Goal: Transaction & Acquisition: Purchase product/service

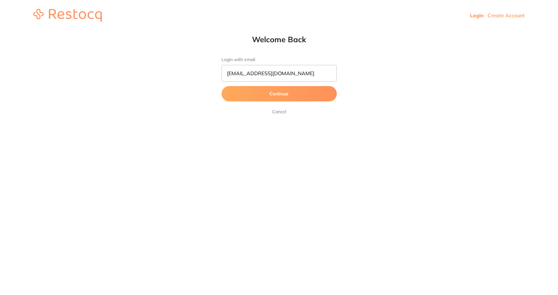
click at [266, 88] on button "Continue" at bounding box center [278, 93] width 115 height 15
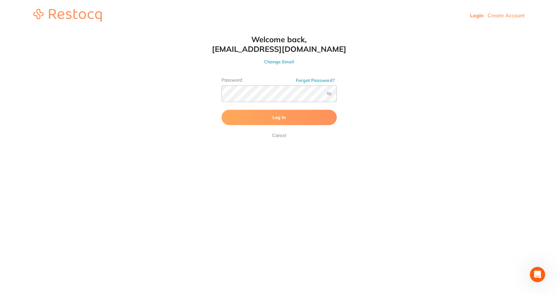
click at [274, 123] on button "Log In" at bounding box center [278, 117] width 115 height 15
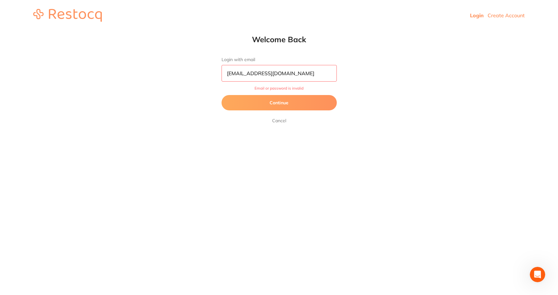
click at [309, 73] on input "[EMAIL_ADDRESS][DOMAIN_NAME]" at bounding box center [278, 73] width 115 height 17
drag, startPoint x: 276, startPoint y: 75, endPoint x: 288, endPoint y: 75, distance: 11.5
click at [276, 75] on input "admin@eastadelaide.com.au" at bounding box center [278, 73] width 115 height 17
click at [259, 74] on input "admin@eastadelaide.com.au" at bounding box center [278, 73] width 115 height 17
click at [258, 74] on input "admin@eastadelaide.com.au" at bounding box center [278, 73] width 115 height 17
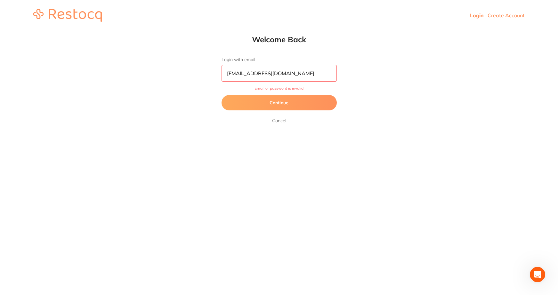
click at [257, 74] on input "admin@eastadelaide.com.au" at bounding box center [278, 73] width 115 height 17
type input "[EMAIL_ADDRESS][DOMAIN_NAME]"
click at [221, 95] on button "Continue" at bounding box center [278, 102] width 115 height 15
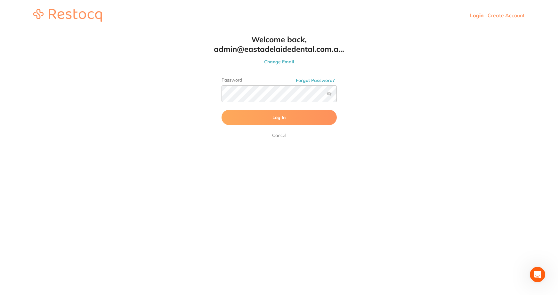
click at [327, 93] on label at bounding box center [328, 93] width 5 height 5
click at [337, 96] on input "checkbox" at bounding box center [337, 96] width 0 height 0
click at [306, 119] on button "Log In" at bounding box center [278, 117] width 115 height 15
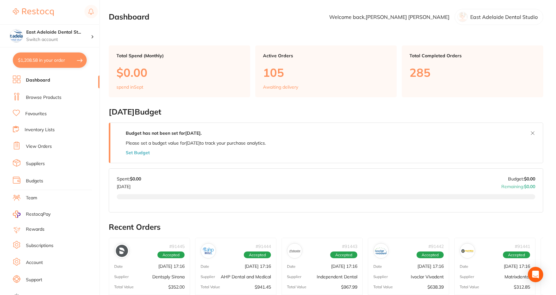
click at [41, 101] on li "Browse Products" at bounding box center [56, 98] width 87 height 10
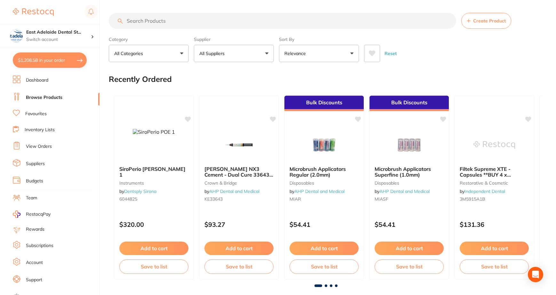
click at [38, 80] on link "Dashboard" at bounding box center [37, 80] width 22 height 6
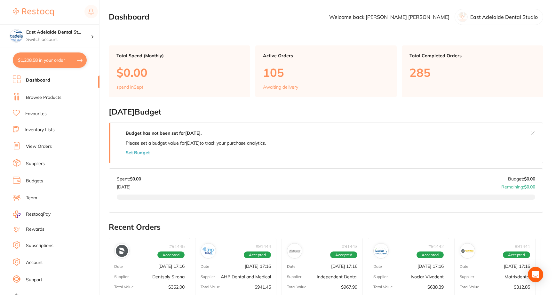
drag, startPoint x: 47, startPoint y: 97, endPoint x: 76, endPoint y: 103, distance: 29.7
click at [47, 97] on link "Browse Products" at bounding box center [44, 97] width 36 height 6
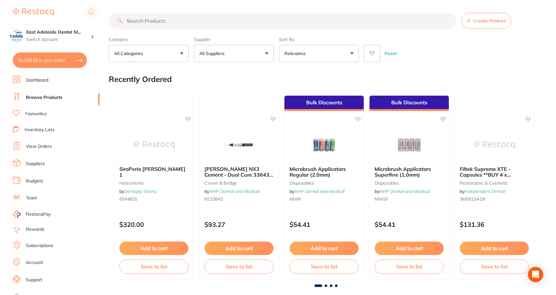
click at [70, 58] on button "$1,208.58 in your order" at bounding box center [50, 59] width 74 height 15
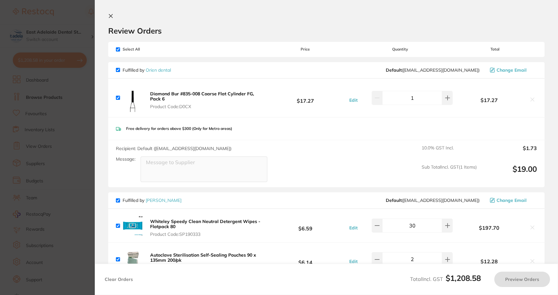
checkbox input "true"
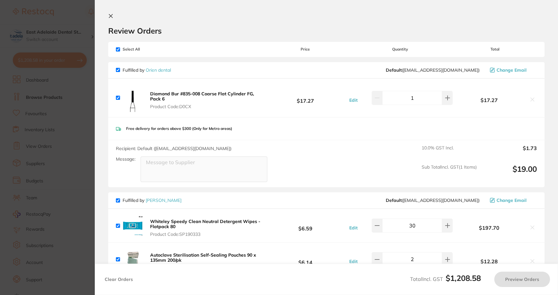
checkbox input "true"
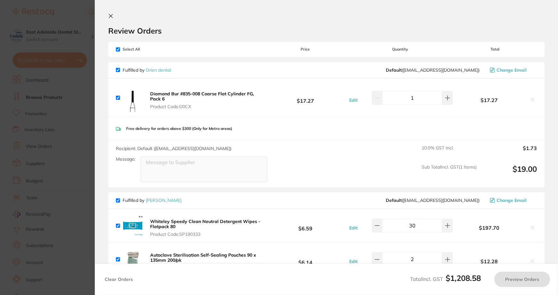
checkbox input "true"
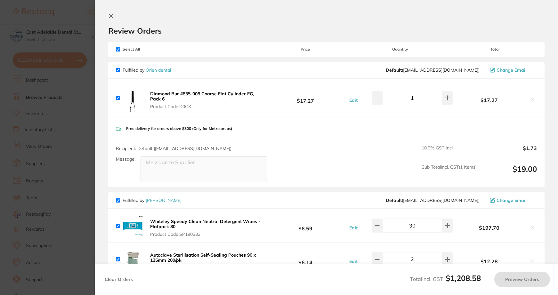
checkbox input "true"
click at [108, 18] on icon at bounding box center [110, 15] width 5 height 5
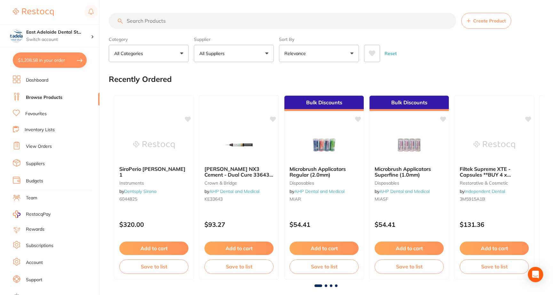
click at [181, 14] on input "search" at bounding box center [282, 21] width 347 height 16
click at [184, 25] on input "search" at bounding box center [282, 21] width 347 height 16
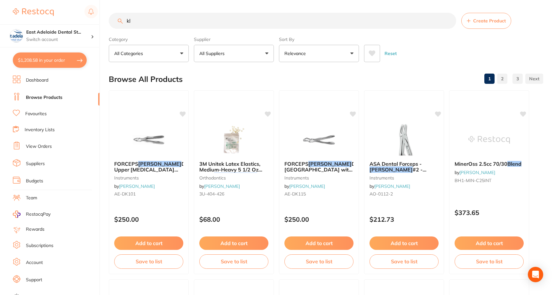
type input "k"
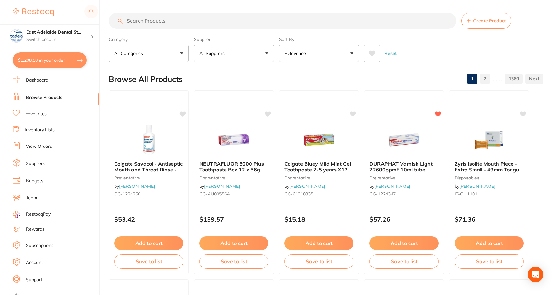
click at [29, 117] on li "Favourites" at bounding box center [56, 114] width 87 height 8
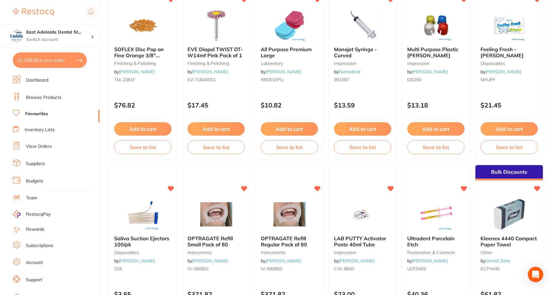
scroll to position [576, 0]
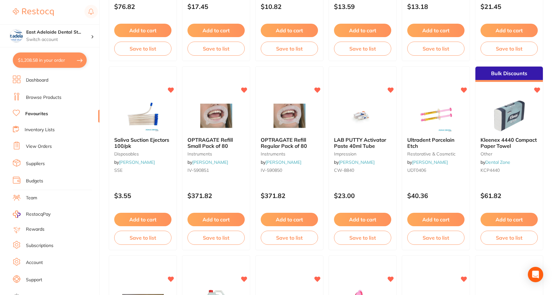
click at [39, 79] on link "Dashboard" at bounding box center [37, 80] width 22 height 6
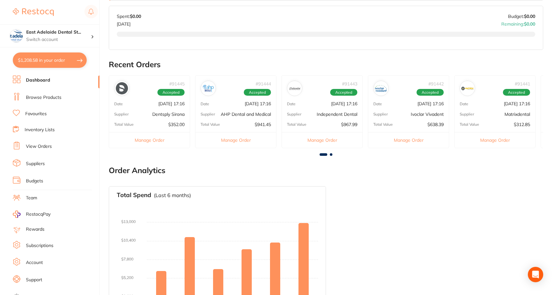
scroll to position [204, 0]
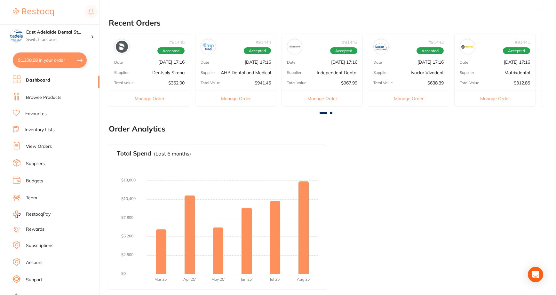
click at [44, 147] on link "View Orders" at bounding box center [39, 146] width 26 height 6
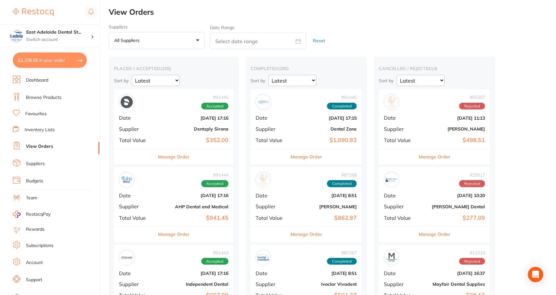
click at [338, 146] on div "# 91440 Completed Date Aug 26 2025, 17:15 Supplier Dental Zone Total Value $1,0…" at bounding box center [305, 118] width 111 height 59
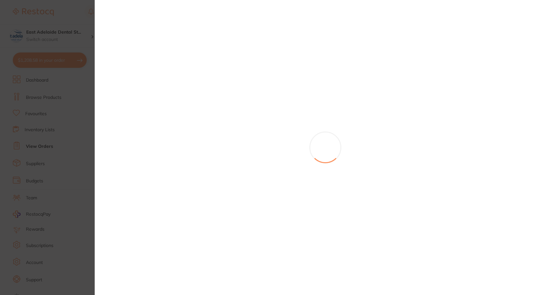
click at [310, 156] on section at bounding box center [278, 147] width 556 height 295
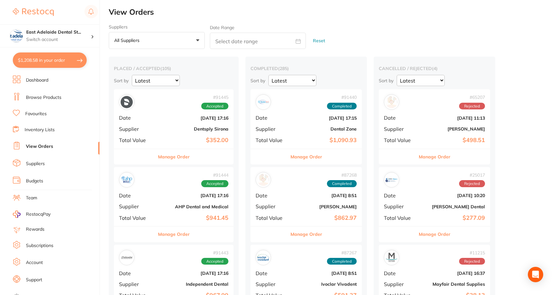
scroll to position [96, 0]
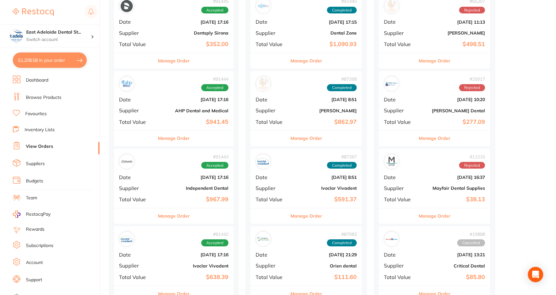
click at [312, 45] on b "$1,090.93" at bounding box center [325, 44] width 64 height 7
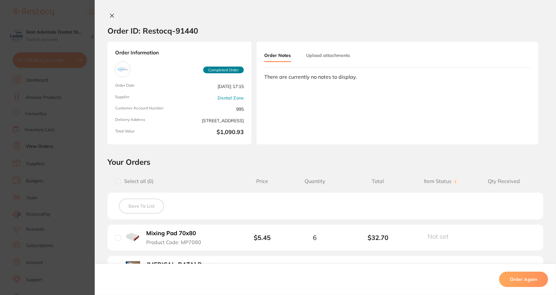
scroll to position [160, 0]
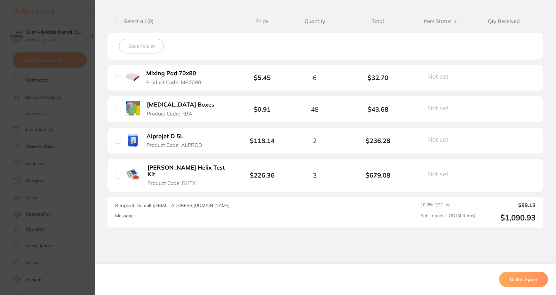
click at [44, 142] on section "Order ID: Restocq- 91440 Order Information Completed Order Order Date Aug 26 20…" at bounding box center [278, 147] width 556 height 295
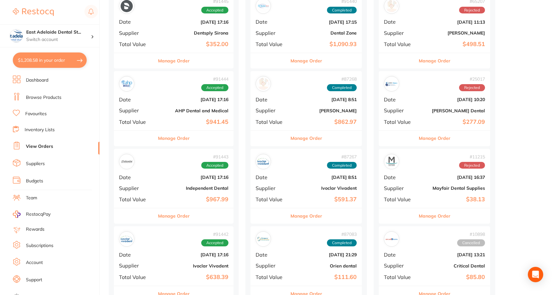
click at [36, 80] on link "Dashboard" at bounding box center [37, 80] width 22 height 6
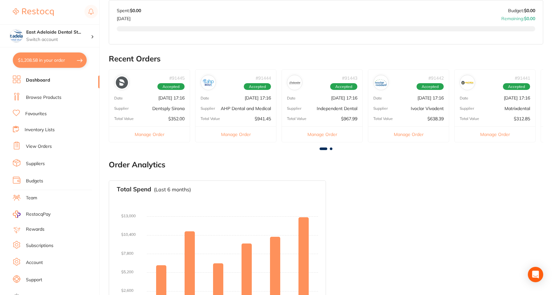
scroll to position [192, 0]
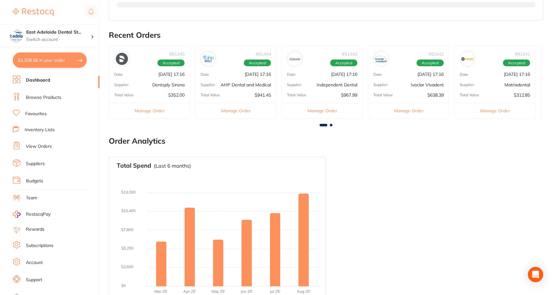
click at [45, 115] on link "Favourites" at bounding box center [35, 114] width 21 height 6
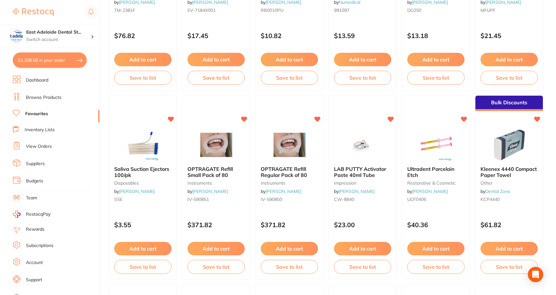
scroll to position [608, 0]
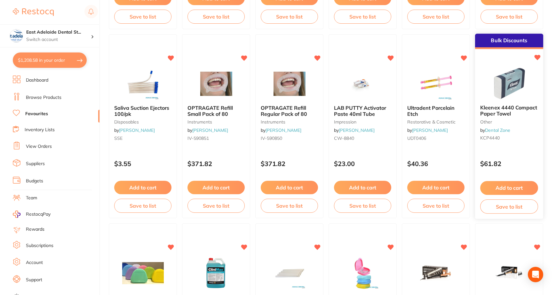
click at [509, 183] on button "Add to cart" at bounding box center [509, 188] width 58 height 14
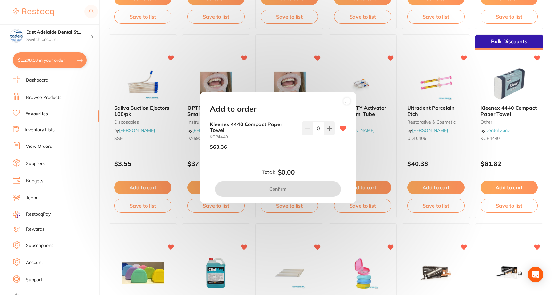
click at [346, 99] on circle at bounding box center [346, 101] width 7 height 7
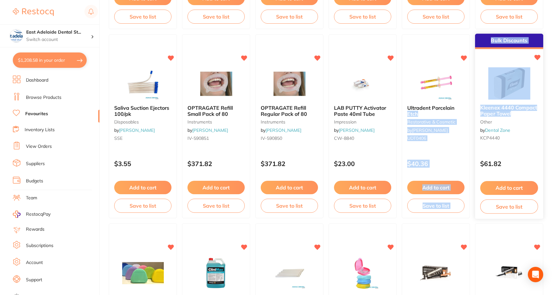
click at [489, 107] on span "Kleenex 4440 Compact Paper Towel" at bounding box center [508, 111] width 57 height 12
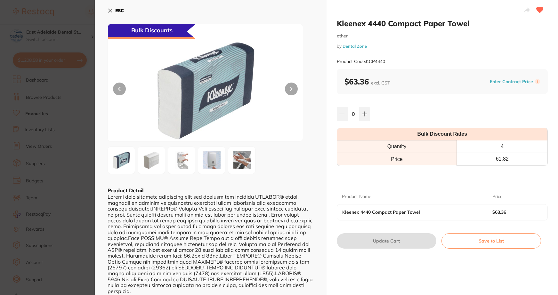
drag, startPoint x: 479, startPoint y: 34, endPoint x: 470, endPoint y: 31, distance: 9.2
click at [470, 31] on div "Kleenex 4440 Compact Paper Towel other by Dental Zone Product Code: KCP4440" at bounding box center [442, 44] width 211 height 51
click at [475, 26] on h2 "Kleenex 4440 Compact Paper Towel" at bounding box center [442, 24] width 211 height 10
drag, startPoint x: 335, startPoint y: 22, endPoint x: 475, endPoint y: 22, distance: 140.1
click at [475, 22] on div "Kleenex 4440 Compact Paper Towel other by Dental Zone Product Code: KCP4440 $63…" at bounding box center [442, 182] width 232 height 364
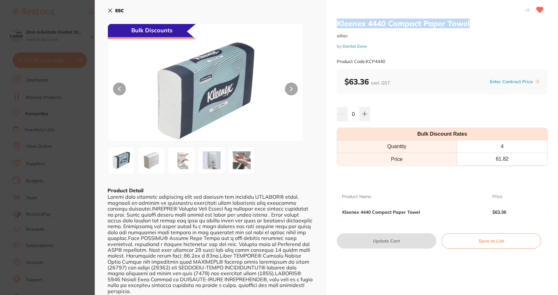
copy h2 "Kleenex 4440 Compact Paper Towel"
click at [125, 8] on div "ESC" at bounding box center [210, 14] width 206 height 19
click at [121, 9] on b "ESC" at bounding box center [119, 11] width 9 height 6
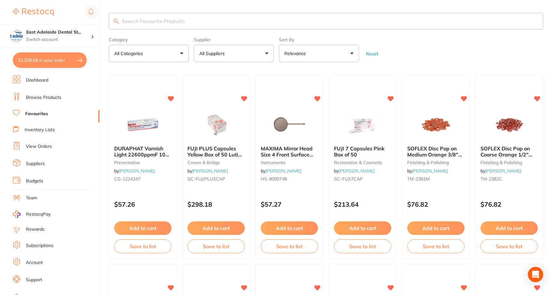
click at [202, 20] on input "search" at bounding box center [326, 21] width 434 height 17
paste input "Kleenex 4440 Compact Paper Towel"
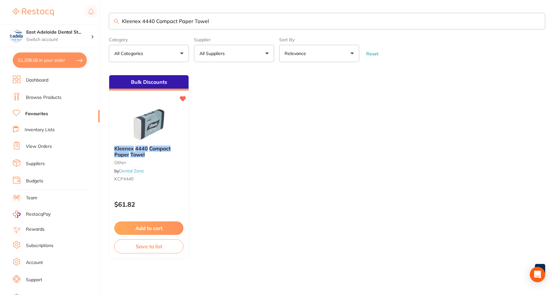
type input "Kleenex 4440 Compact Paper Towel"
click at [35, 75] on section "East Adelaide Dental St... Switch account East Adelaide Dental Studio $1,208.58…" at bounding box center [50, 147] width 100 height 295
click at [35, 81] on link "Dashboard" at bounding box center [37, 80] width 22 height 6
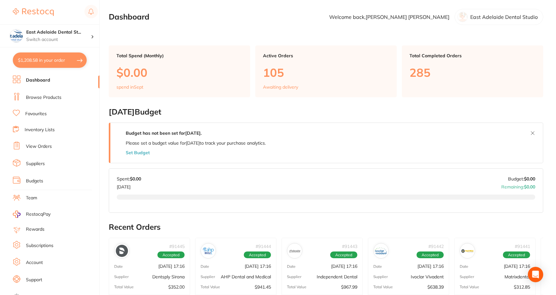
click at [54, 97] on link "Browse Products" at bounding box center [44, 97] width 36 height 6
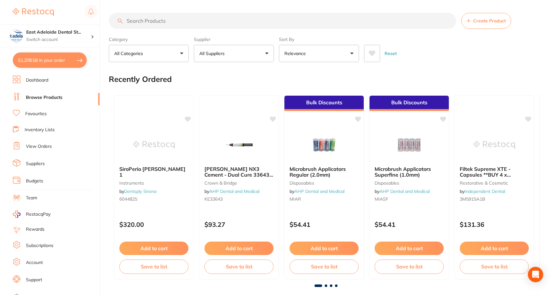
click at [202, 19] on input "search" at bounding box center [282, 21] width 347 height 16
paste input "Kleenex 4440 Compact Paper Towel"
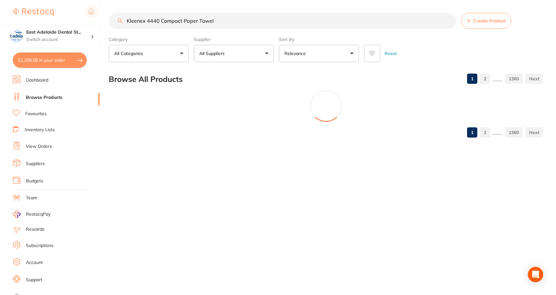
type input "Kleenex 4440 Compact Paper Towel"
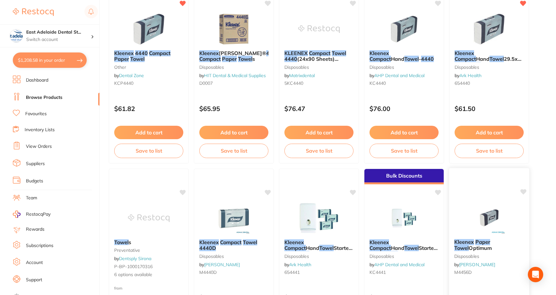
scroll to position [64, 0]
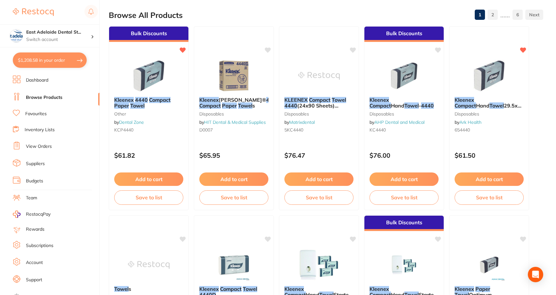
click at [49, 58] on button "$1,208.58 in your order" at bounding box center [50, 59] width 74 height 15
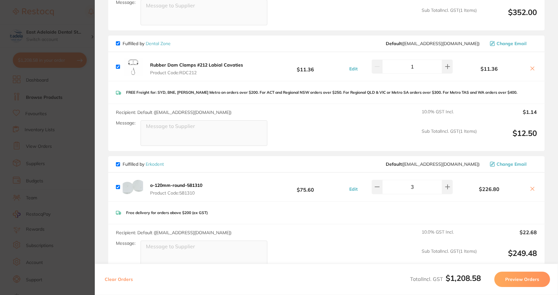
scroll to position [576, 0]
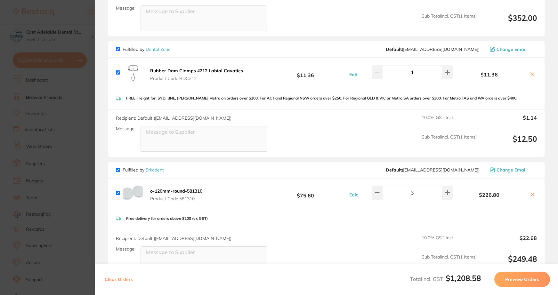
click at [69, 132] on section "Update RRP Set your pre negotiated price for this item. Item Agreed RRP (excl. …" at bounding box center [279, 147] width 558 height 295
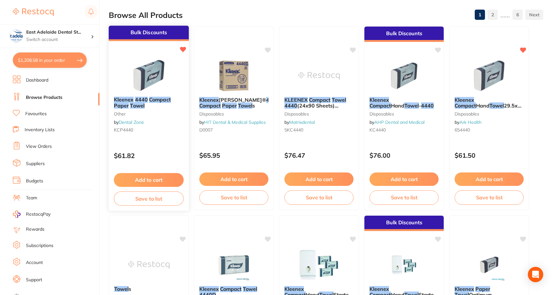
click at [150, 165] on div "Bulk Discounts Kleenex 4440 Compact Paper Towel other by Dental Zone KCP4440 $6…" at bounding box center [148, 118] width 81 height 186
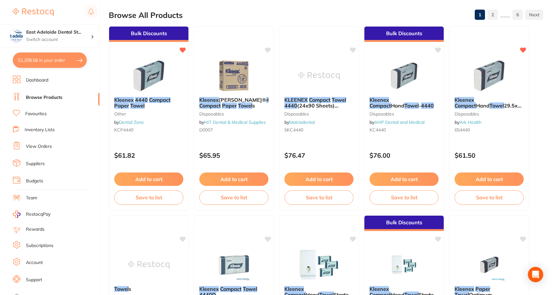
click at [152, 178] on section at bounding box center [278, 147] width 556 height 295
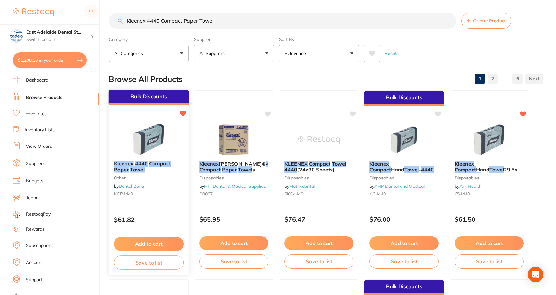
click at [147, 254] on div "Add to cart Save to list" at bounding box center [149, 253] width 80 height 43
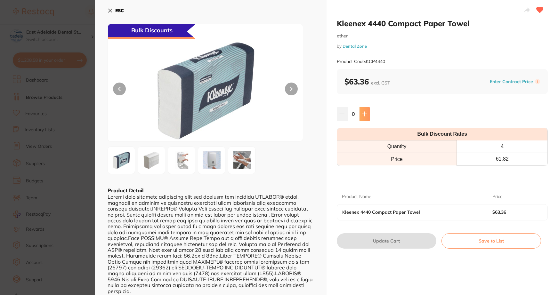
click at [362, 111] on button at bounding box center [364, 114] width 11 height 14
type input "2"
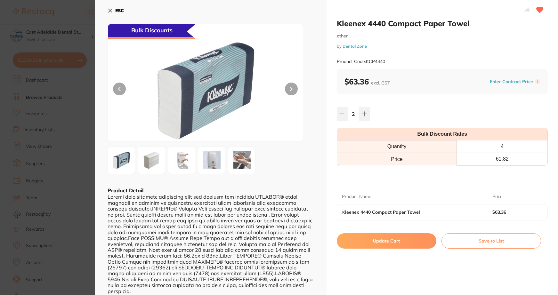
click at [114, 12] on button "ESC" at bounding box center [115, 10] width 16 height 11
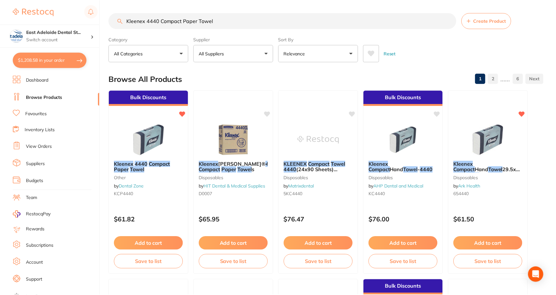
scroll to position [64, 0]
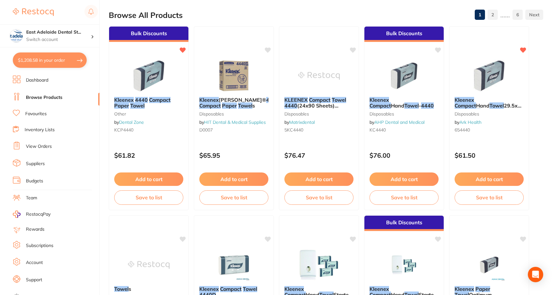
click at [493, 179] on button "Add to cart" at bounding box center [489, 178] width 69 height 13
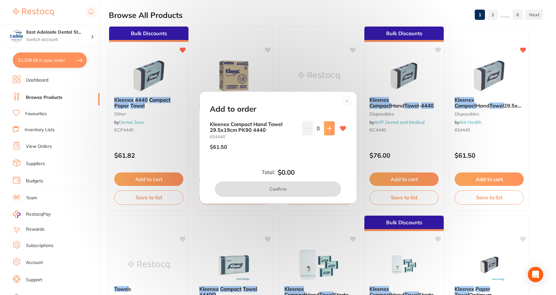
click at [331, 130] on button at bounding box center [329, 128] width 11 height 14
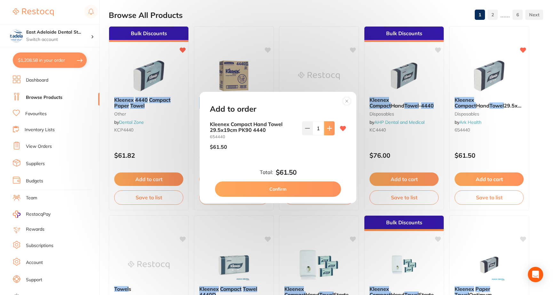
click at [331, 130] on button at bounding box center [329, 128] width 11 height 14
type input "2"
click at [315, 191] on button "Confirm" at bounding box center [278, 188] width 126 height 15
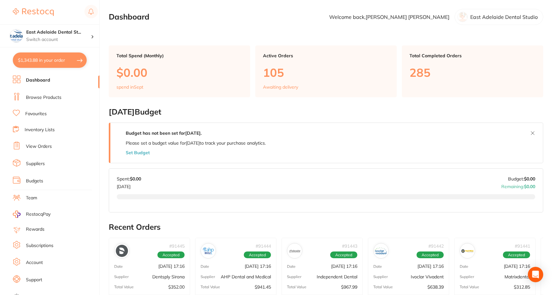
click at [50, 95] on link "Browse Products" at bounding box center [44, 97] width 36 height 6
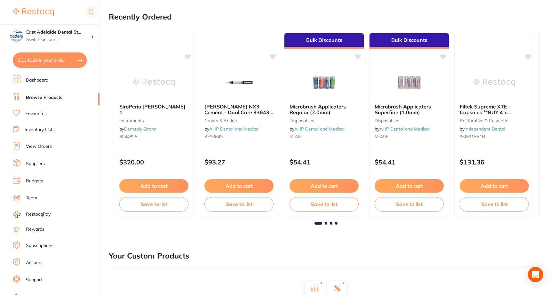
scroll to position [64, 0]
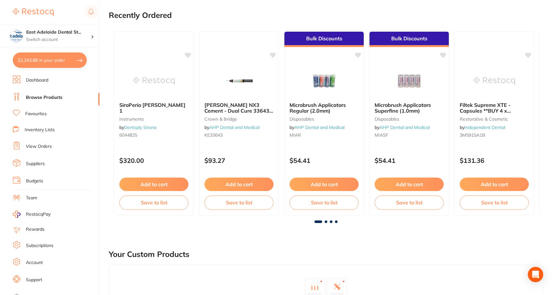
click at [57, 61] on button "$1,343.88 in your order" at bounding box center [50, 59] width 74 height 15
checkbox input "true"
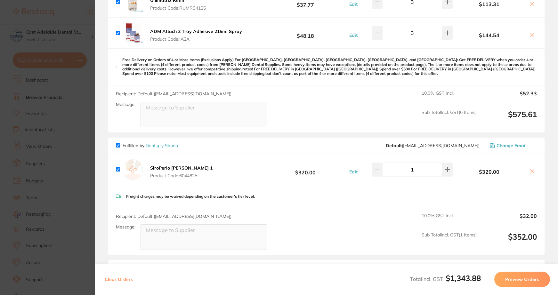
scroll to position [352, 0]
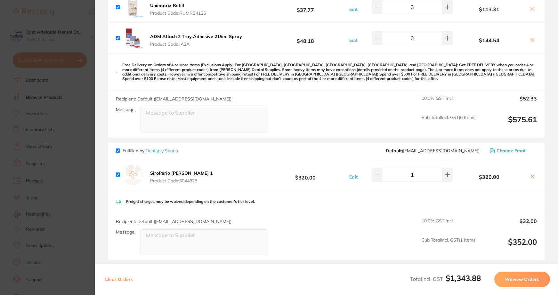
click at [47, 136] on section "Update RRP Set your pre negotiated price for this item. Item Agreed RRP (excl. …" at bounding box center [279, 147] width 558 height 295
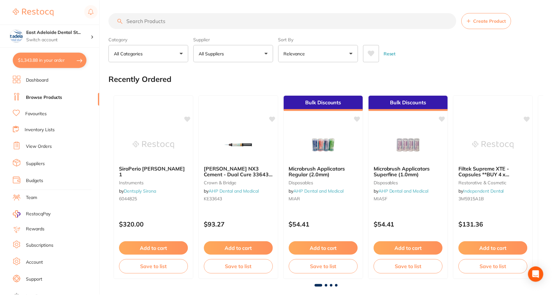
scroll to position [64, 0]
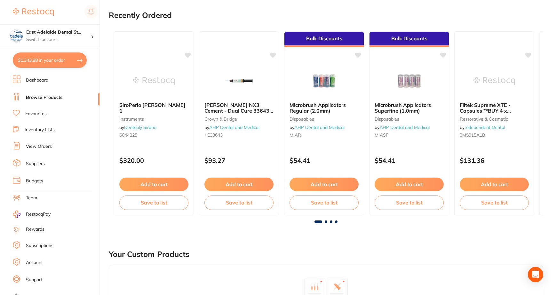
click at [44, 132] on link "Inventory Lists" at bounding box center [40, 130] width 30 height 6
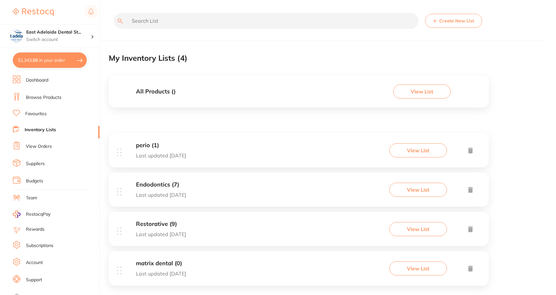
click at [42, 147] on link "View Orders" at bounding box center [39, 146] width 26 height 6
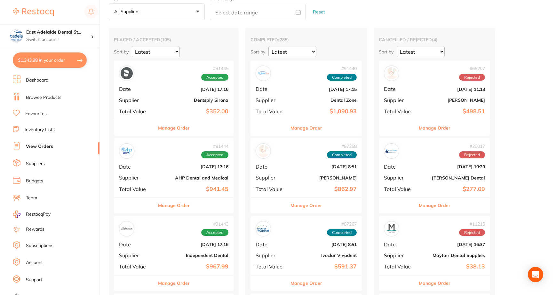
scroll to position [96, 0]
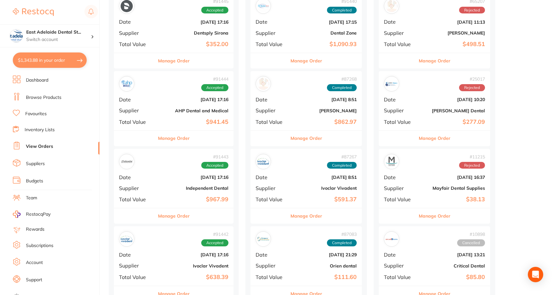
click at [174, 132] on button "Manage Order" at bounding box center [174, 138] width 32 height 15
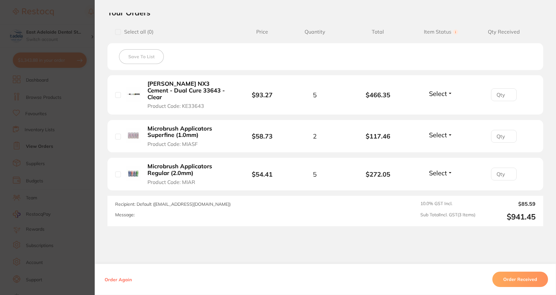
scroll to position [160, 0]
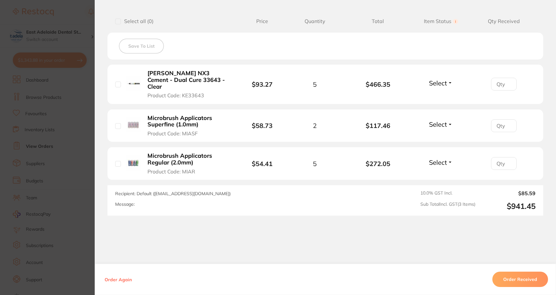
click at [105, 126] on section "Your Orders Select all ( 0 ) Price Quantity Total Item Status You can use this …" at bounding box center [325, 106] width 461 height 219
click at [64, 119] on section "Order ID: Restocq- 91444 Order Information Accepted Order Order Date Aug 26 202…" at bounding box center [278, 147] width 556 height 295
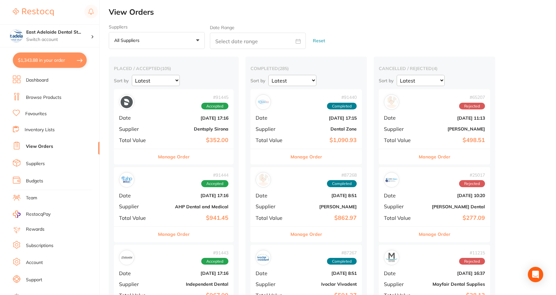
click at [31, 86] on ul "Dashboard Browse Products Favourites Inventory Lists View Orders Suppliers Budg…" at bounding box center [56, 186] width 87 height 221
click at [36, 82] on link "Dashboard" at bounding box center [37, 80] width 22 height 6
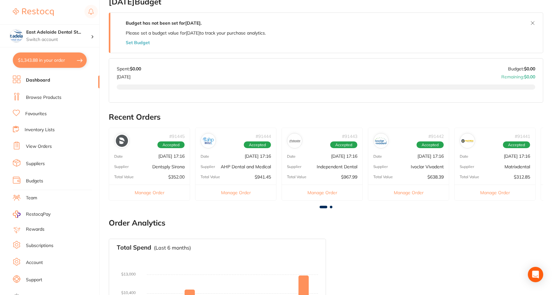
scroll to position [192, 0]
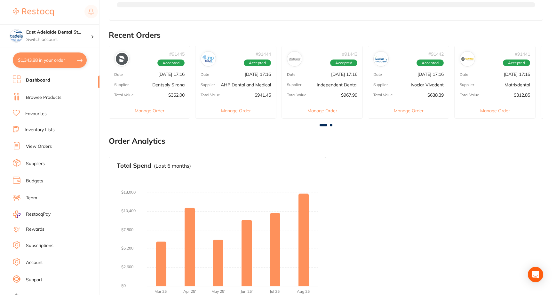
click at [51, 102] on li "Browse Products" at bounding box center [56, 98] width 87 height 10
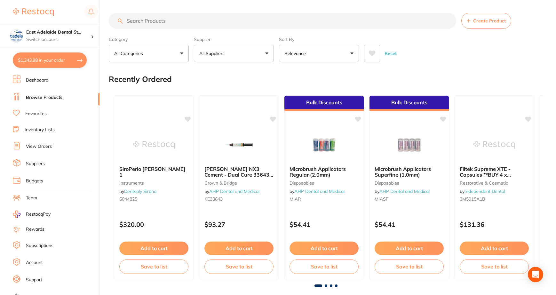
click at [210, 23] on input "search" at bounding box center [282, 21] width 347 height 16
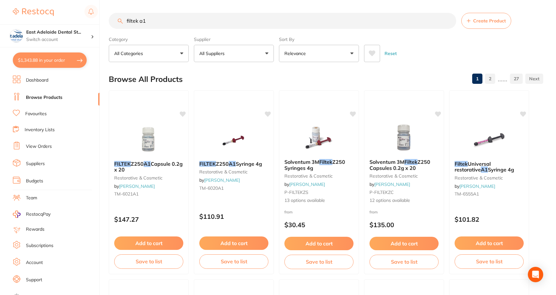
type input "filtek a1"
click at [199, 24] on input "filtek a1" at bounding box center [282, 21] width 347 height 16
click at [139, 22] on input "filtek a1" at bounding box center [282, 21] width 347 height 16
click at [157, 19] on input "filtek a1" at bounding box center [282, 21] width 347 height 16
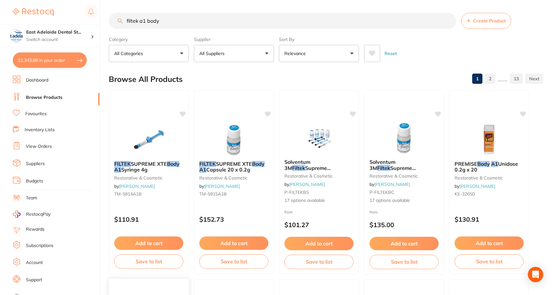
type input "filtek a1 body"
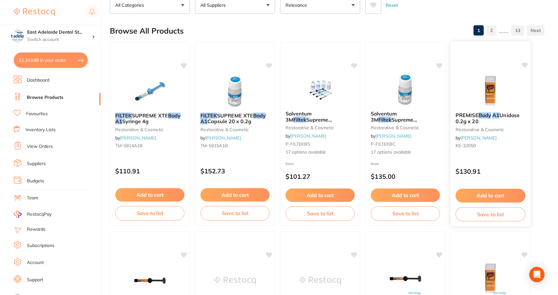
scroll to position [0, 0]
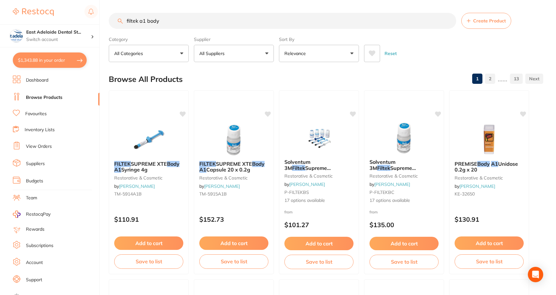
click at [140, 22] on input "filtek a1 body" at bounding box center [282, 21] width 347 height 16
click at [192, 23] on input "filtek a1 body" at bounding box center [282, 21] width 347 height 16
click at [266, 142] on div at bounding box center [234, 139] width 80 height 32
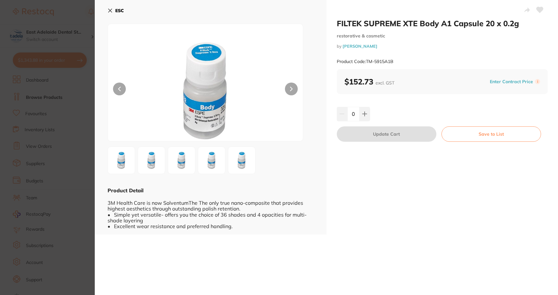
click at [113, 12] on button "ESC" at bounding box center [115, 10] width 16 height 11
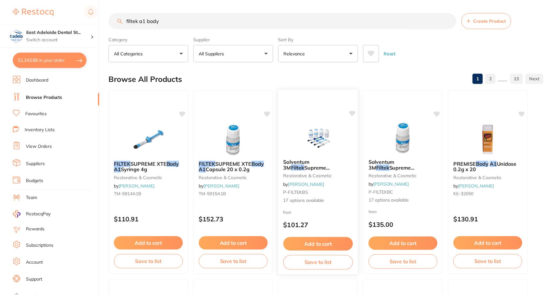
scroll to position [0, 0]
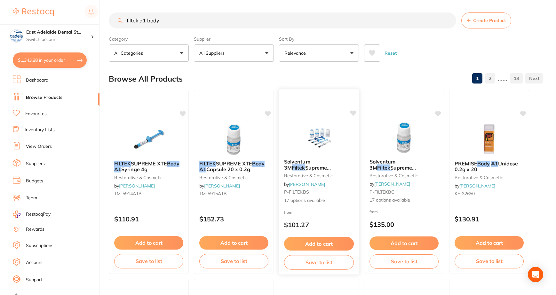
click at [333, 144] on img at bounding box center [319, 137] width 42 height 32
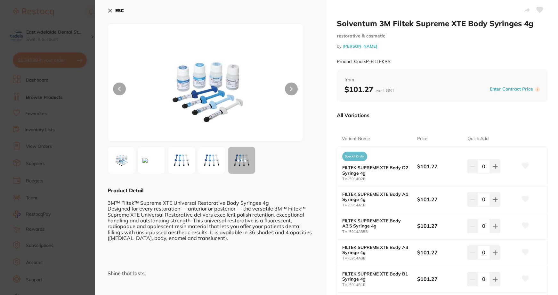
click at [108, 8] on icon at bounding box center [109, 10] width 5 height 5
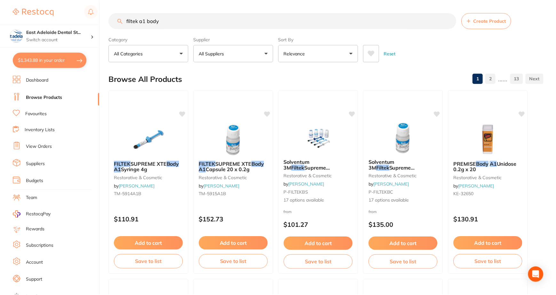
scroll to position [0, 0]
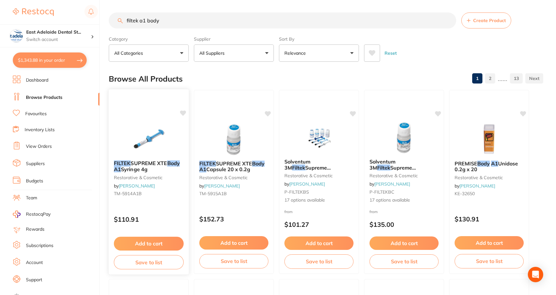
click at [137, 194] on span "TM-5914A1B" at bounding box center [128, 194] width 28 height 6
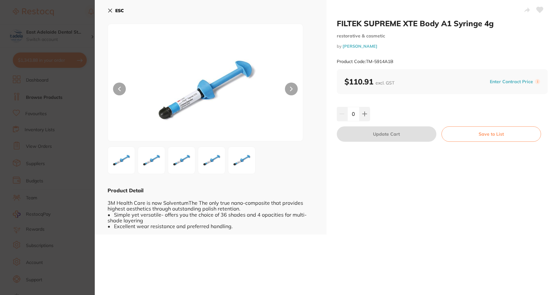
click at [114, 10] on button "ESC" at bounding box center [115, 10] width 16 height 11
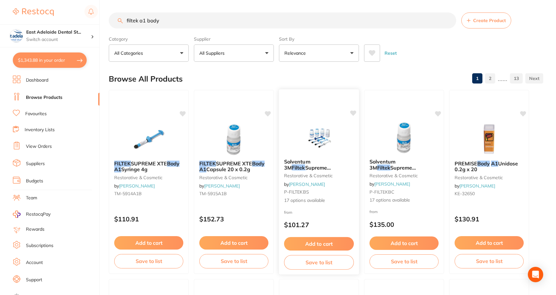
click at [337, 245] on button "Add to cart" at bounding box center [319, 244] width 70 height 14
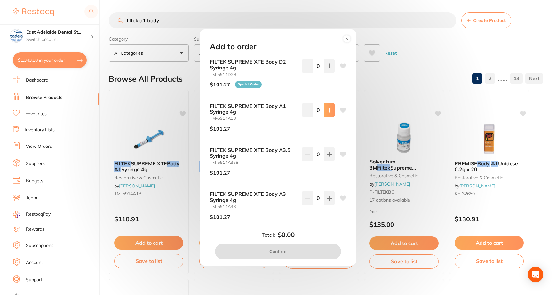
click at [329, 115] on button at bounding box center [329, 110] width 11 height 14
type input "1"
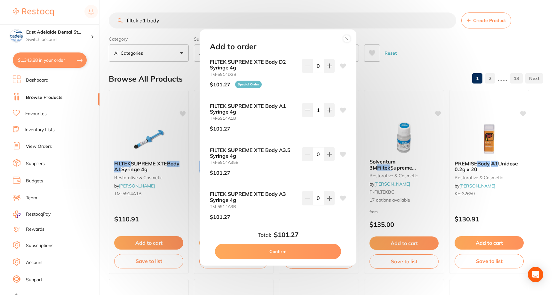
click at [292, 250] on button "Confirm" at bounding box center [278, 251] width 126 height 15
checkbox input "false"
